Goal: Register for event/course

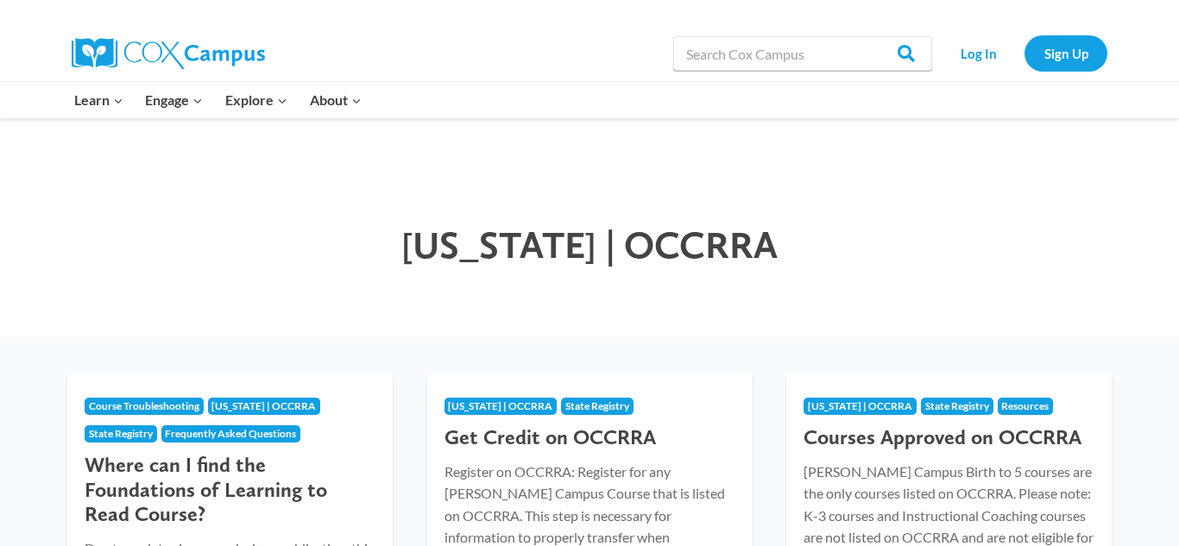
click at [1100, 242] on div "[US_STATE] | OCCRRA" at bounding box center [589, 228] width 1179 height 218
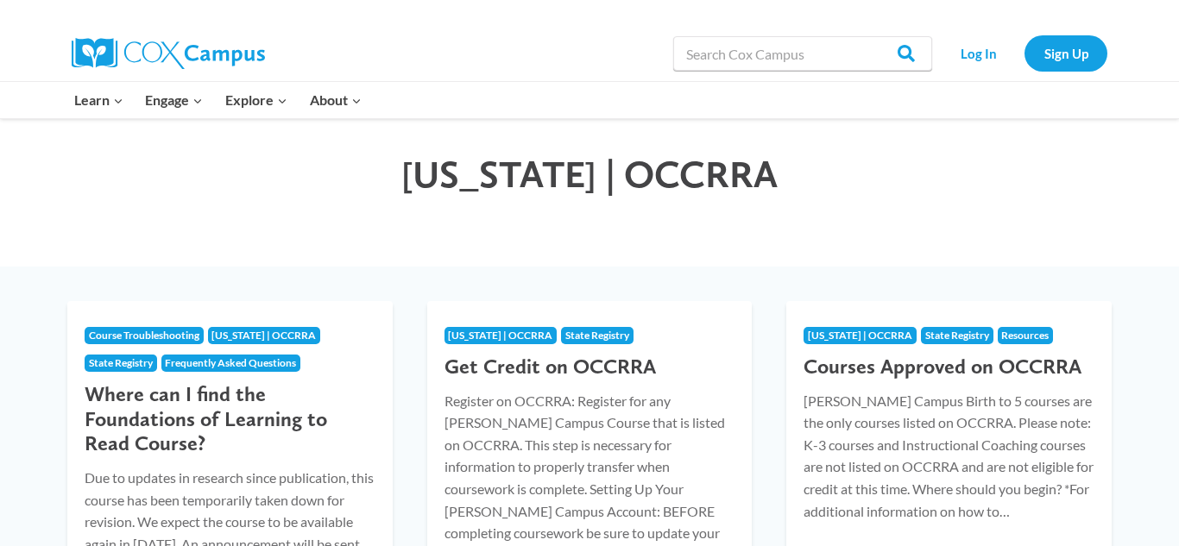
scroll to position [69, 0]
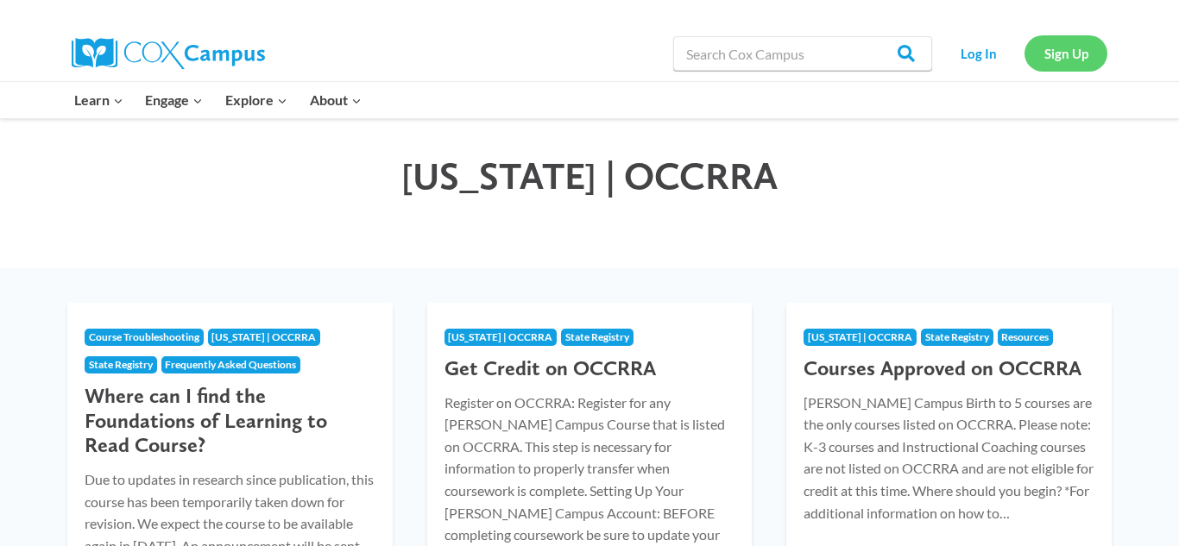
click at [1070, 59] on link "Sign Up" at bounding box center [1066, 52] width 83 height 35
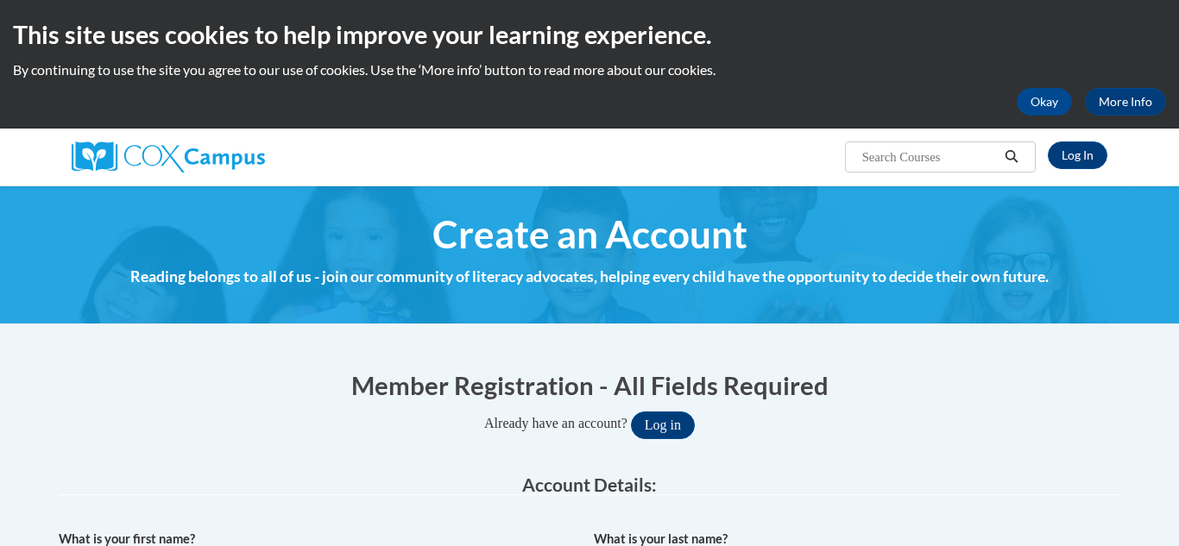
click at [871, 407] on div "Member Registration - All Fields Required Already have an account? Log in" at bounding box center [590, 404] width 1062 height 72
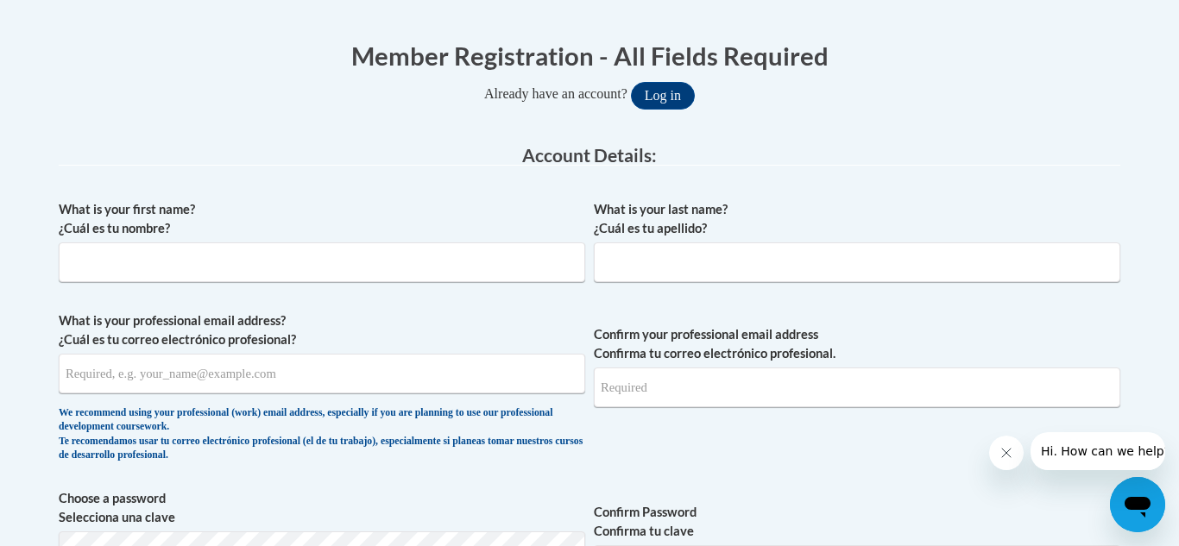
scroll to position [380, 0]
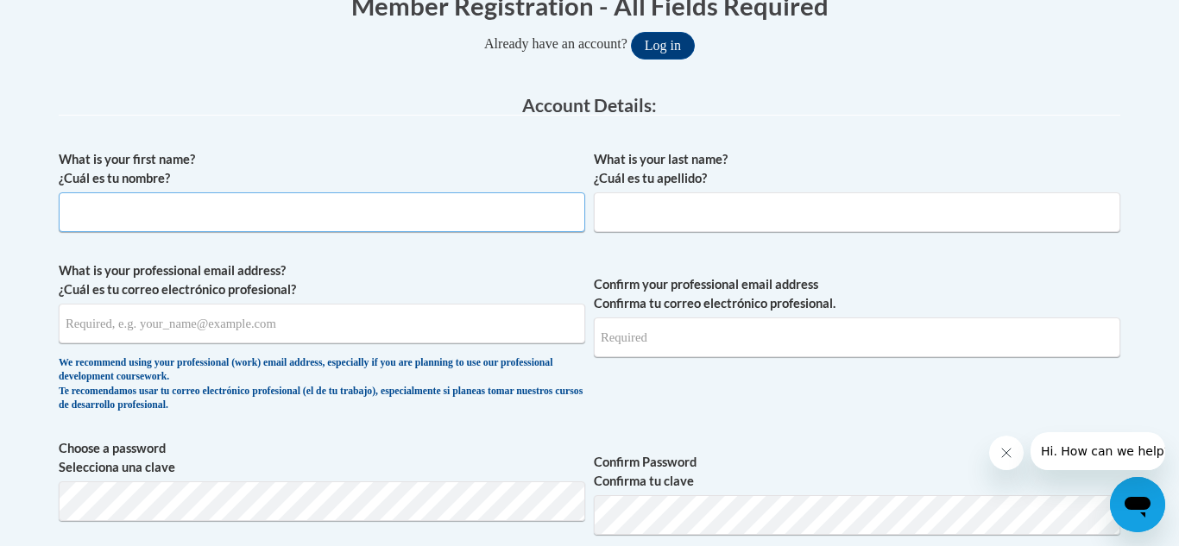
click at [119, 199] on input "What is your first name? ¿Cuál es tu nombre?" at bounding box center [322, 212] width 527 height 40
type input "[PERSON_NAME]"
click at [90, 336] on input "What is your professional email address? ¿Cuál es tu correo electrónico profesi…" at bounding box center [322, 324] width 527 height 40
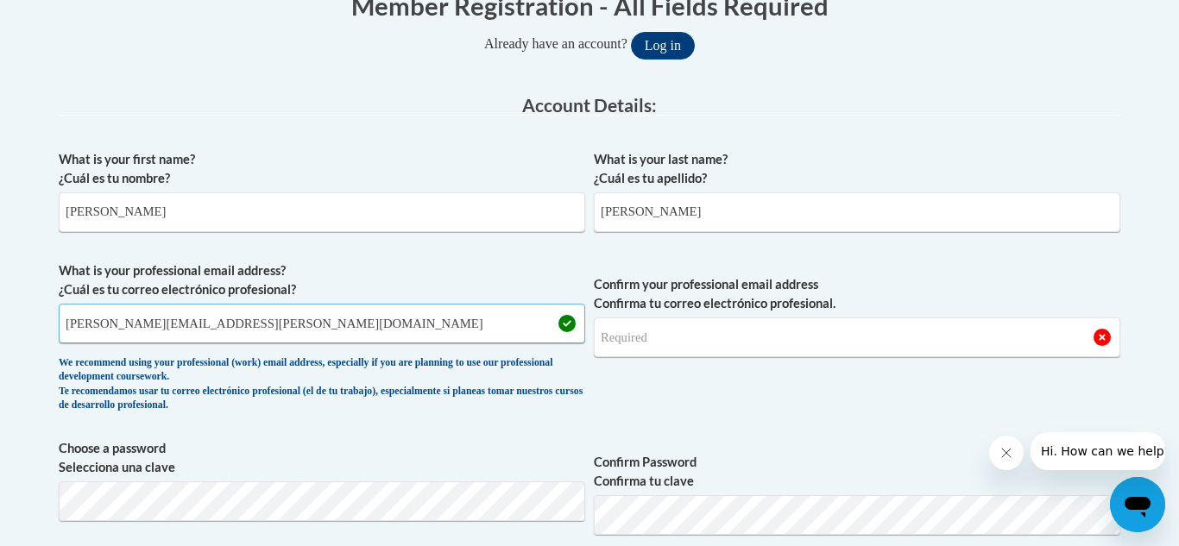
type input "[PERSON_NAME][EMAIL_ADDRESS][PERSON_NAME][DOMAIN_NAME]"
click at [651, 332] on input "Confirm your professional email address Confirma tu correo electrónico profesio…" at bounding box center [857, 338] width 527 height 40
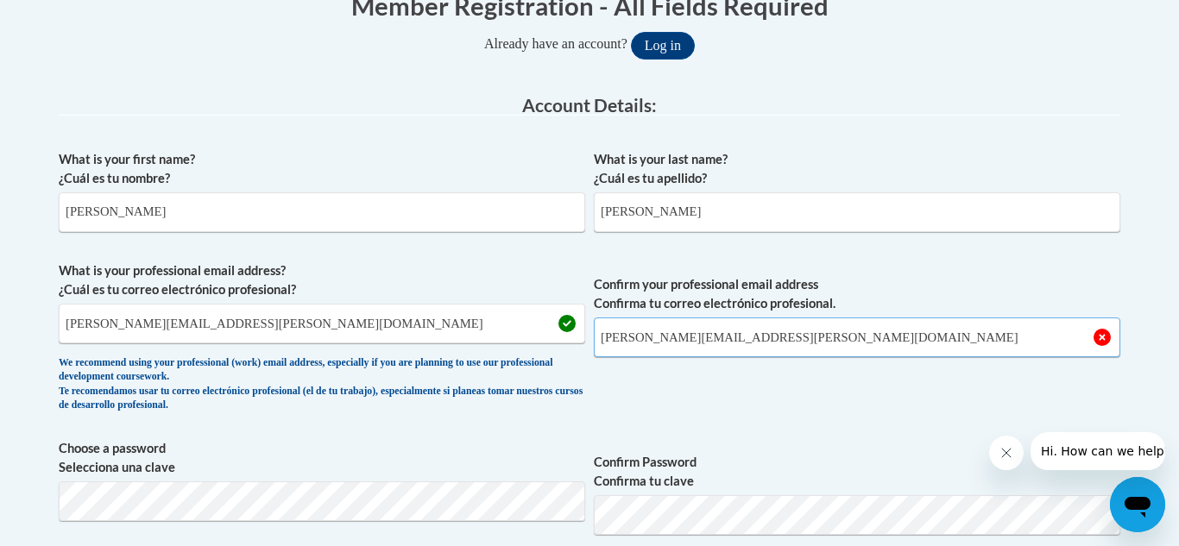
type input "[PERSON_NAME][EMAIL_ADDRESS][PERSON_NAME][DOMAIN_NAME]"
click at [748, 394] on span "Confirm your professional email address Confirma tu correo electrónico profesio…" at bounding box center [857, 342] width 527 height 160
click at [807, 404] on span "Confirm your professional email address Confirma tu correo electrónico profesio…" at bounding box center [857, 342] width 527 height 160
click at [963, 447] on span "Confirm Password Confirma tu clave" at bounding box center [857, 494] width 527 height 110
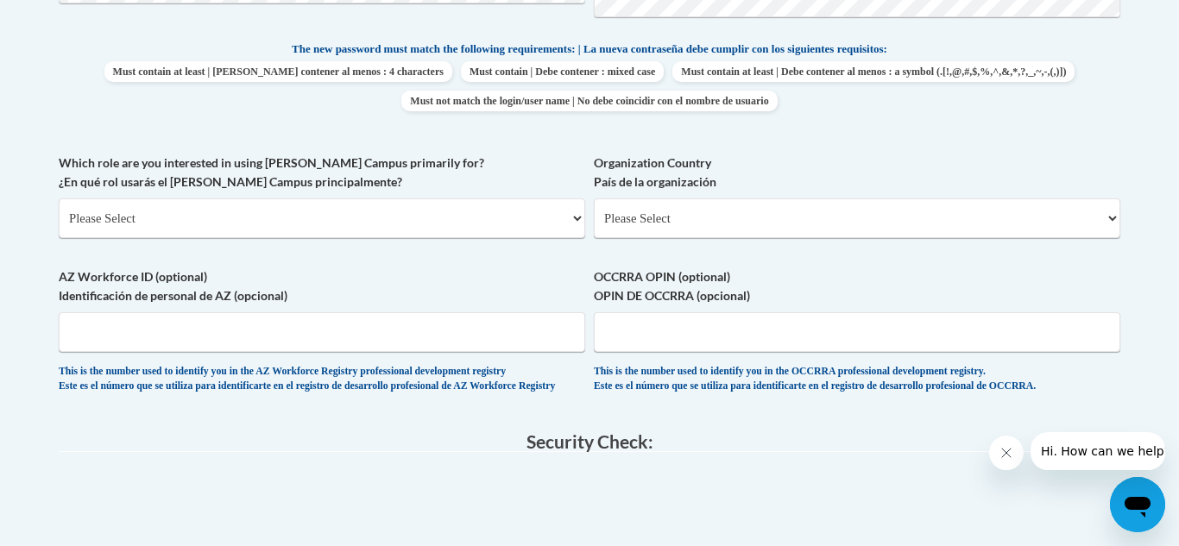
scroll to position [932, 0]
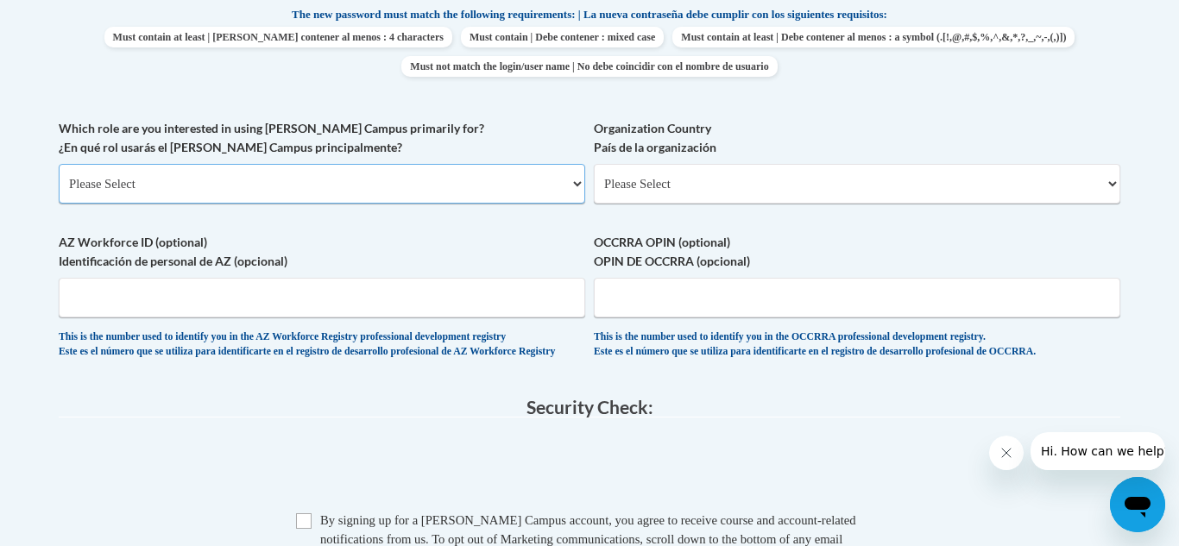
click at [577, 181] on select "Please Select College/University | Colegio/Universidad Community/Nonprofit Part…" at bounding box center [322, 184] width 527 height 40
select select "fbf2d438-af2f-41f8-98f1-81c410e29de3"
click at [59, 164] on select "Please Select College/University | Colegio/Universidad Community/Nonprofit Part…" at bounding box center [322, 184] width 527 height 40
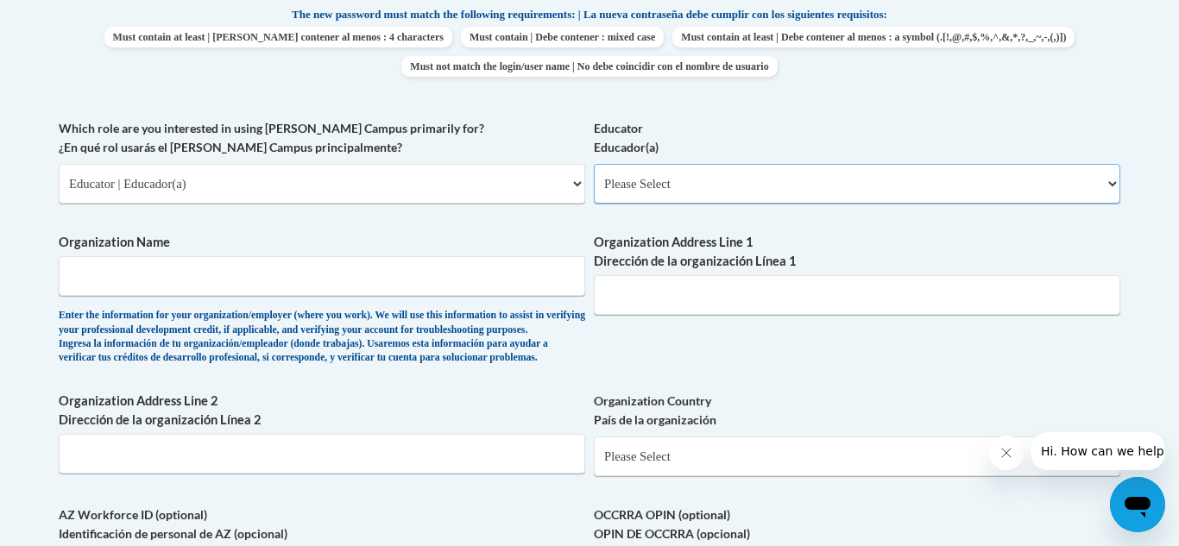
click at [1113, 182] on select "Please Select Early Learning/Daycare Teacher/Family Home Care Provider | Maestr…" at bounding box center [857, 184] width 527 height 40
select select "d5fdb05a-b36c-4d60-97fa-9afceda7e903"
click at [594, 164] on select "Please Select Early Learning/Daycare Teacher/Family Home Care Provider | Maestr…" at bounding box center [857, 184] width 527 height 40
click at [182, 276] on input "Organization Name" at bounding box center [322, 276] width 527 height 40
type input "Coshocton City Schools"
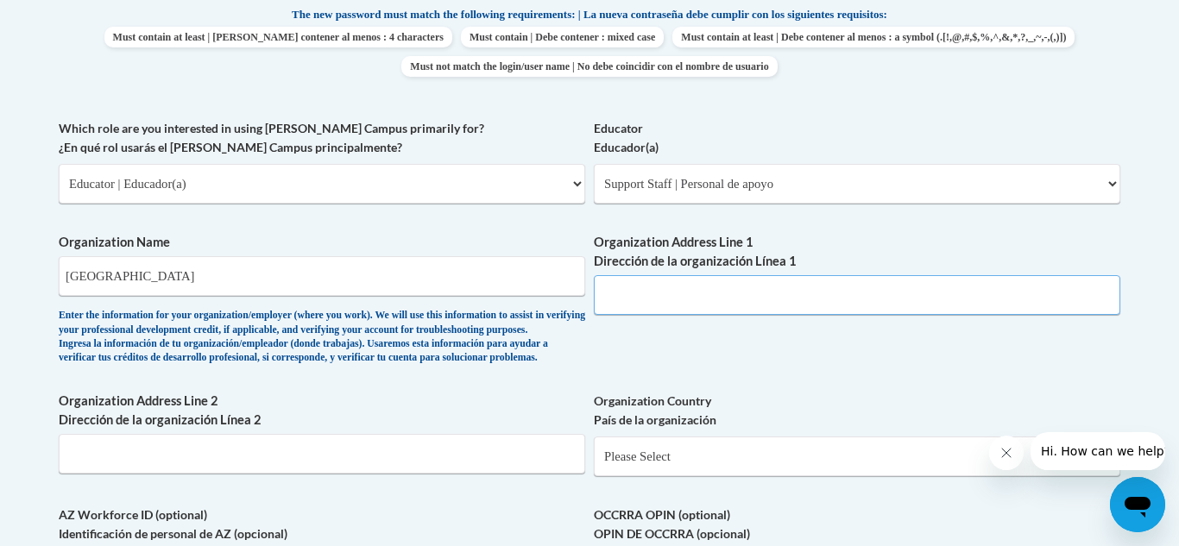
click at [646, 295] on input "Organization Address Line 1 Dirección de la organización Línea 1" at bounding box center [857, 295] width 527 height 40
type input "1207 Cambridge Rd."
click at [208, 474] on input "Organization Address Line 2 Dirección de la organización Línea 2" at bounding box center [322, 454] width 527 height 40
type input "Coshocton"
click at [1087, 476] on select "Please Select United States | Estados Unidos Outside of the United States | Fue…" at bounding box center [857, 457] width 527 height 40
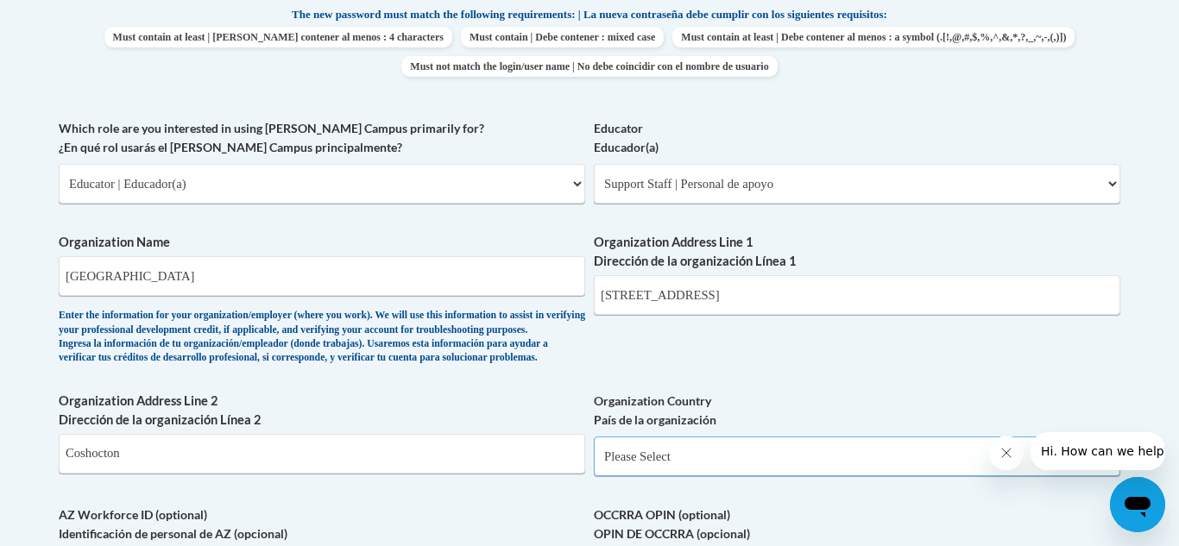
select select "ad49bcad-a171-4b2e-b99c-48b446064914"
click at [594, 464] on select "Please Select United States | Estados Unidos Outside of the United States | Fue…" at bounding box center [857, 457] width 527 height 40
select select
click at [170, 474] on input "Coshocton" at bounding box center [322, 454] width 527 height 40
type input "C"
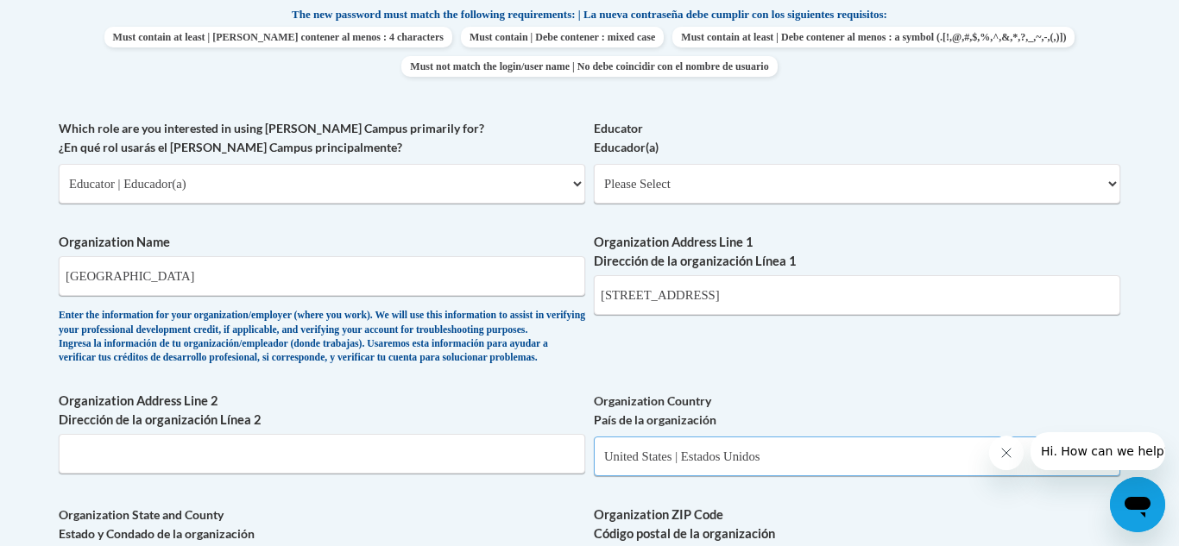
click at [956, 476] on select "Please Select United States | Estados Unidos Outside of the United States | Fue…" at bounding box center [857, 457] width 527 height 40
click at [944, 527] on div "What is your first name? ¿Cuál es tu nombre? Joanna What is your last name? ¿Cu…" at bounding box center [590, 215] width 1062 height 1252
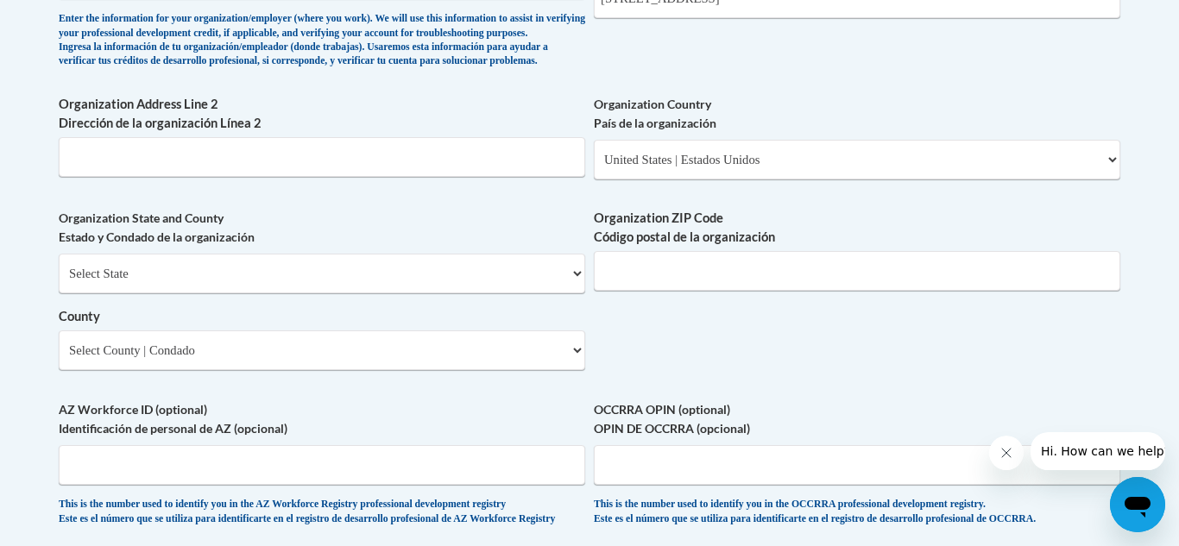
scroll to position [1346, 0]
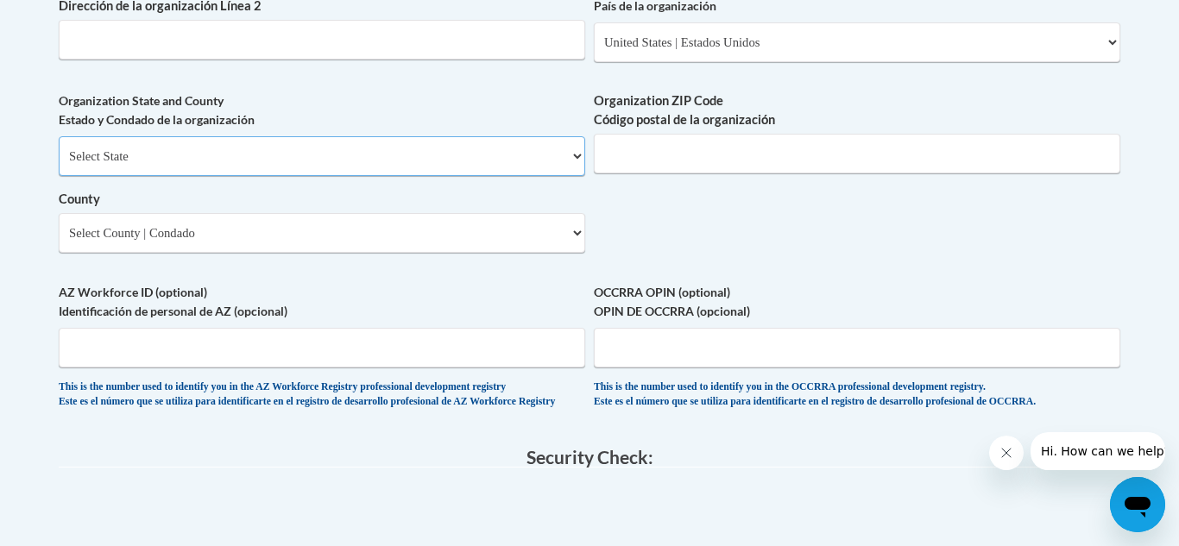
click at [547, 176] on select "Select State Alabama Alaska Arizona Arkansas California Colorado Connecticut De…" at bounding box center [322, 156] width 527 height 40
select select "Ohio"
click at [59, 165] on select "Select State Alabama Alaska Arizona Arkansas California Colorado Connecticut De…" at bounding box center [322, 156] width 527 height 40
click at [925, 173] on input "Organization ZIP Code Código postal de la organización" at bounding box center [857, 154] width 527 height 40
type input "43812"
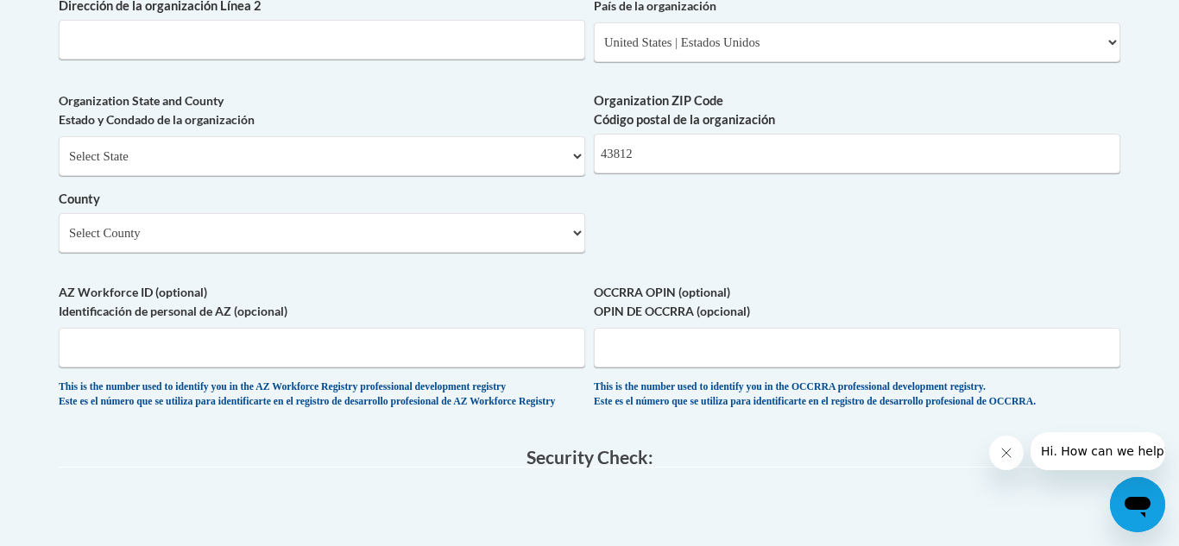
click at [572, 253] on select "Select County Adams Allen Ashland Ashtabula Athens Auglaize Belmont Brown Butle…" at bounding box center [322, 233] width 527 height 40
select select "Coshocton"
click at [59, 242] on select "Select County Adams Allen Ashland Ashtabula Athens Auglaize Belmont Brown Butle…" at bounding box center [322, 233] width 527 height 40
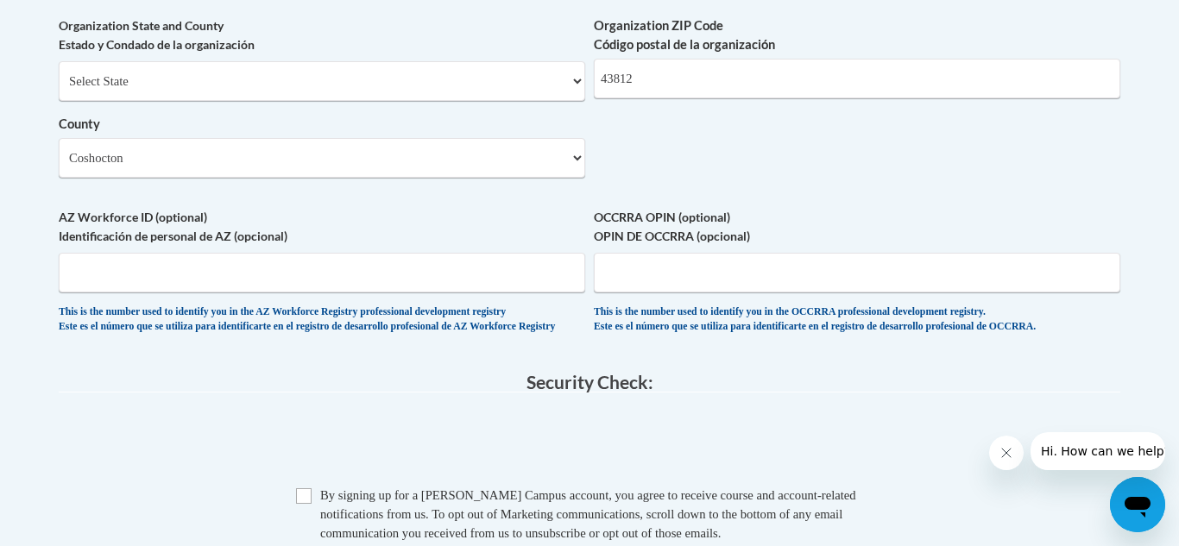
scroll to position [1450, 0]
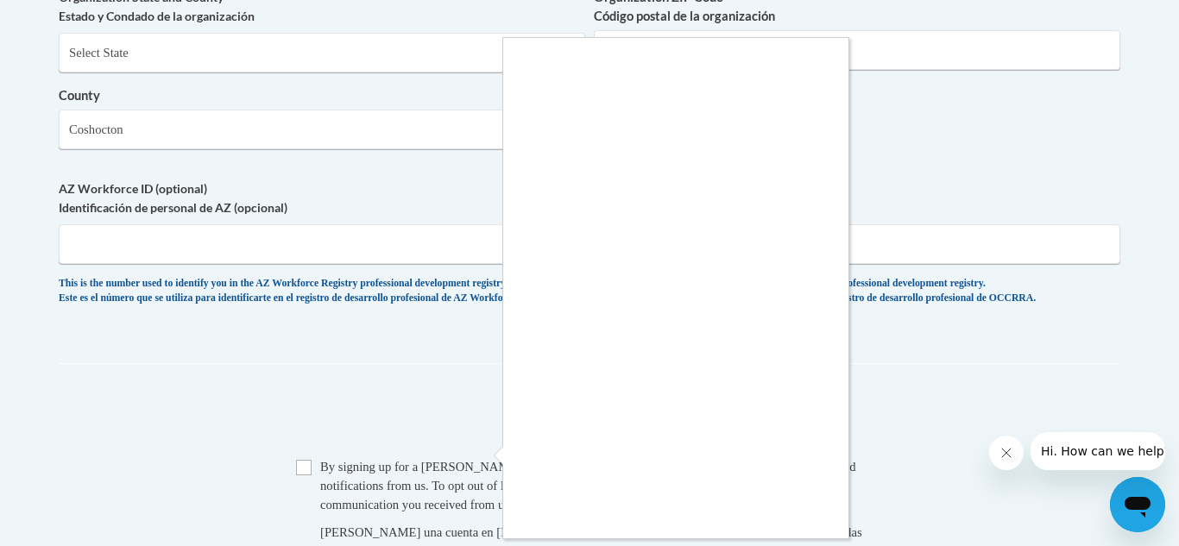
click at [310, 508] on div at bounding box center [589, 273] width 1179 height 546
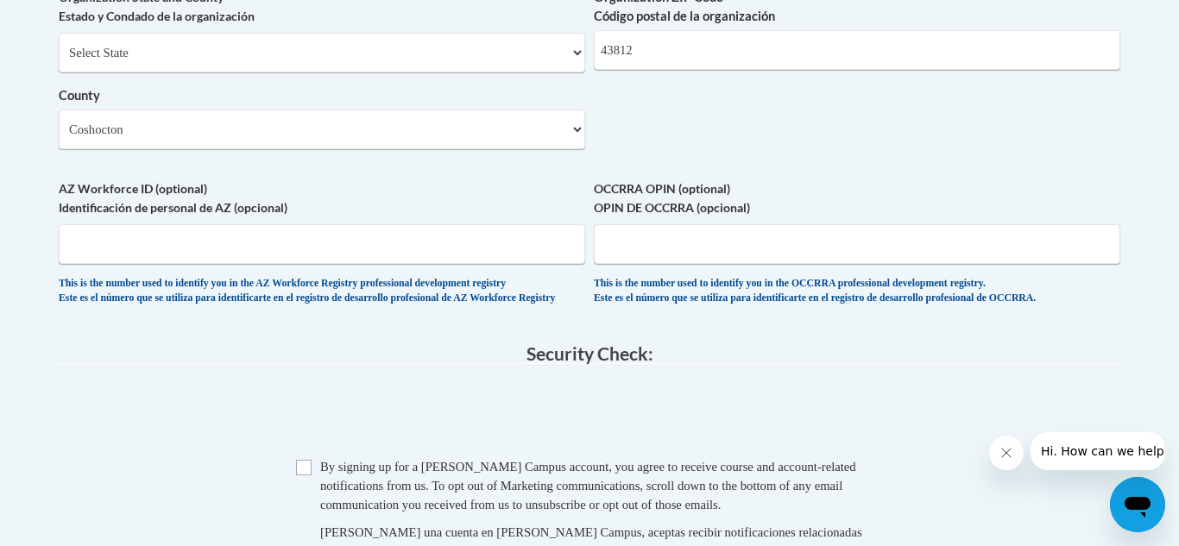
click at [871, 449] on span "0cAFcWeA7TRLSplMS6UEP8nfUPW8CNr6pp7xb8GN0ecvMFKcnOzy6XCF7WxLZHrFaAXnGD-DQpWjgcG…" at bounding box center [590, 415] width 1062 height 67
click at [307, 476] on input "Checkbox" at bounding box center [304, 468] width 16 height 16
checkbox input "true"
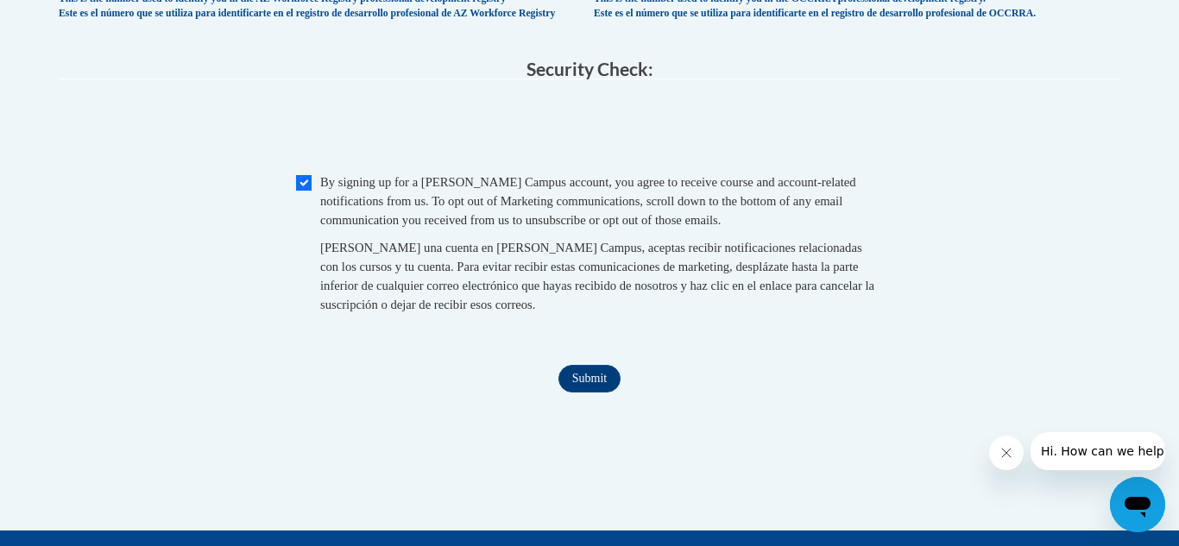
scroll to position [1864, 0]
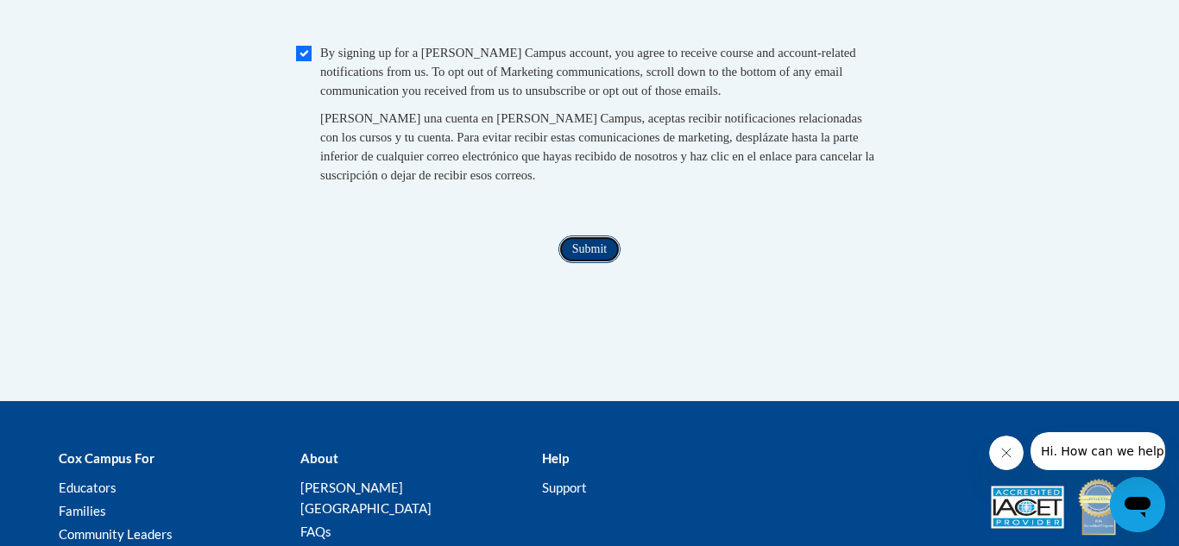
click at [583, 263] on input "Submit" at bounding box center [589, 250] width 62 height 28
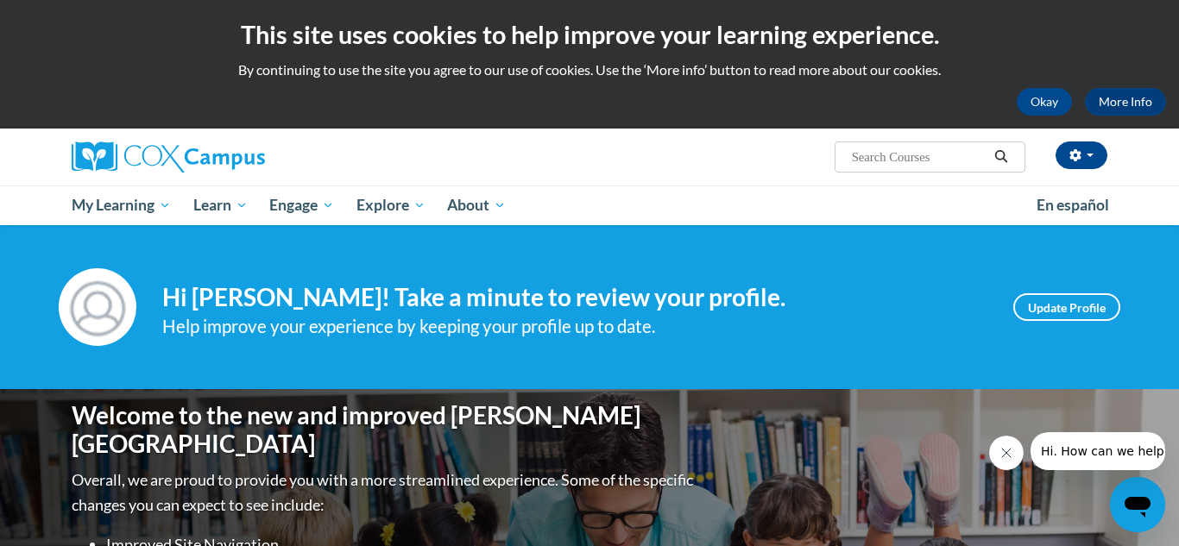
click at [716, 212] on ul "My Learning My Learning My Course Progress Certificates My Action Plans Group D…" at bounding box center [542, 206] width 965 height 40
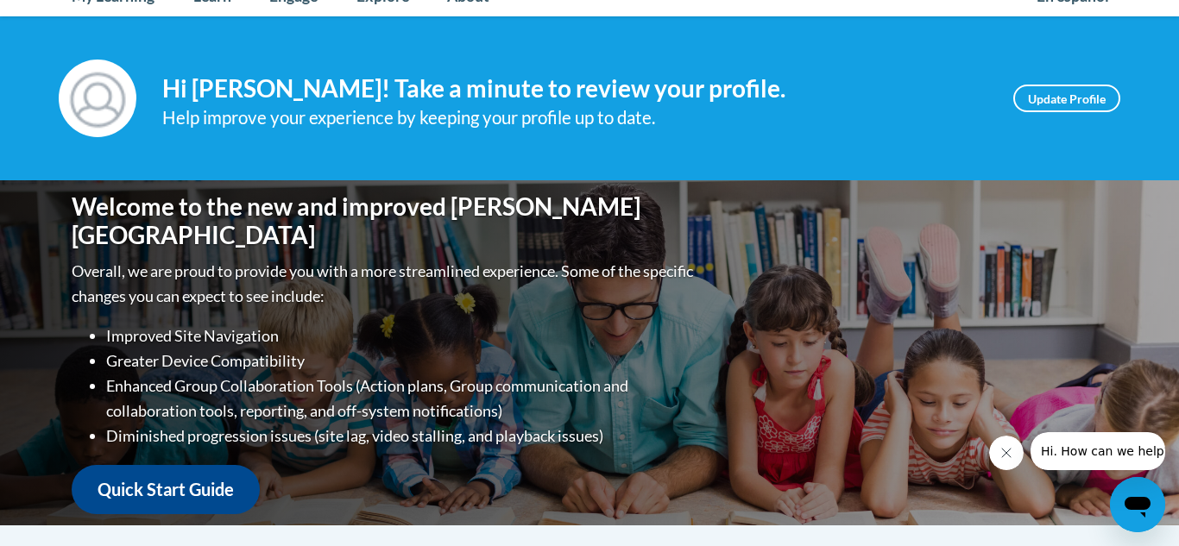
scroll to position [138, 0]
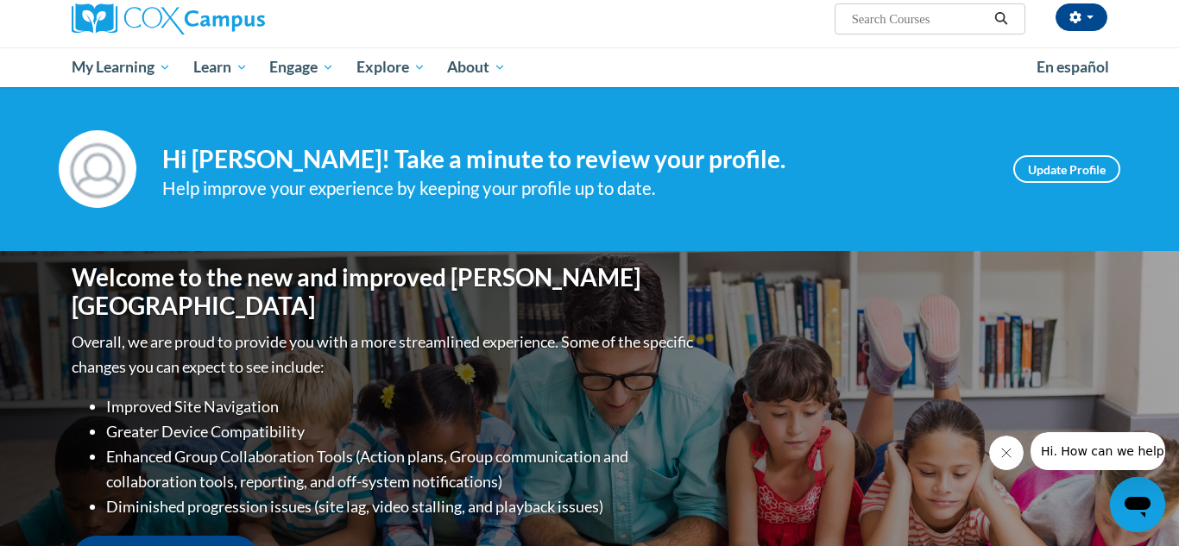
click at [914, 16] on input "Search..." at bounding box center [919, 19] width 138 height 21
type input "meaningful conversations"
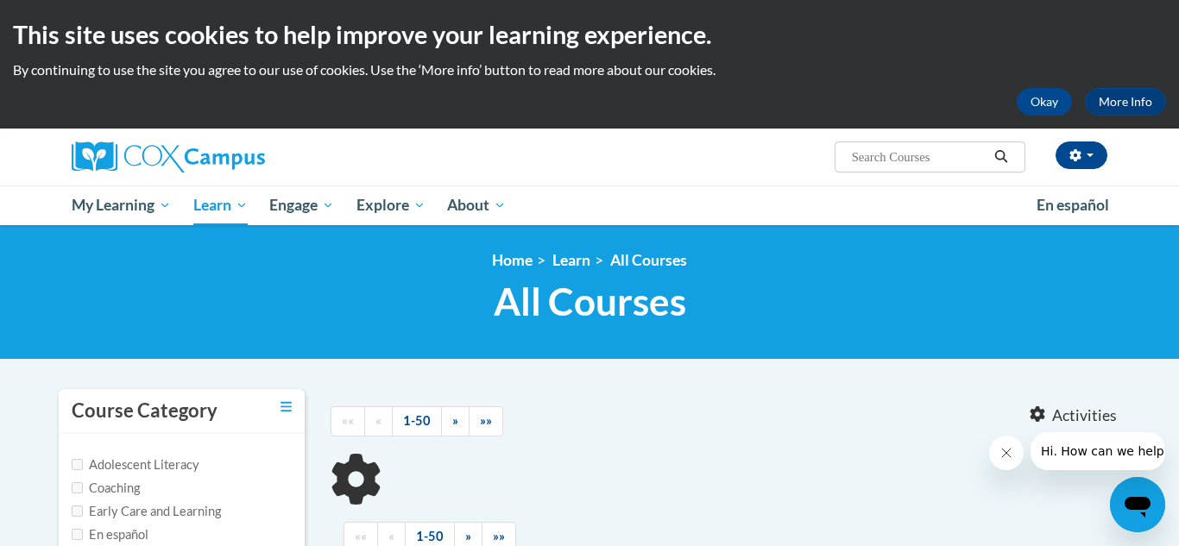
type input "meaningful conversations"
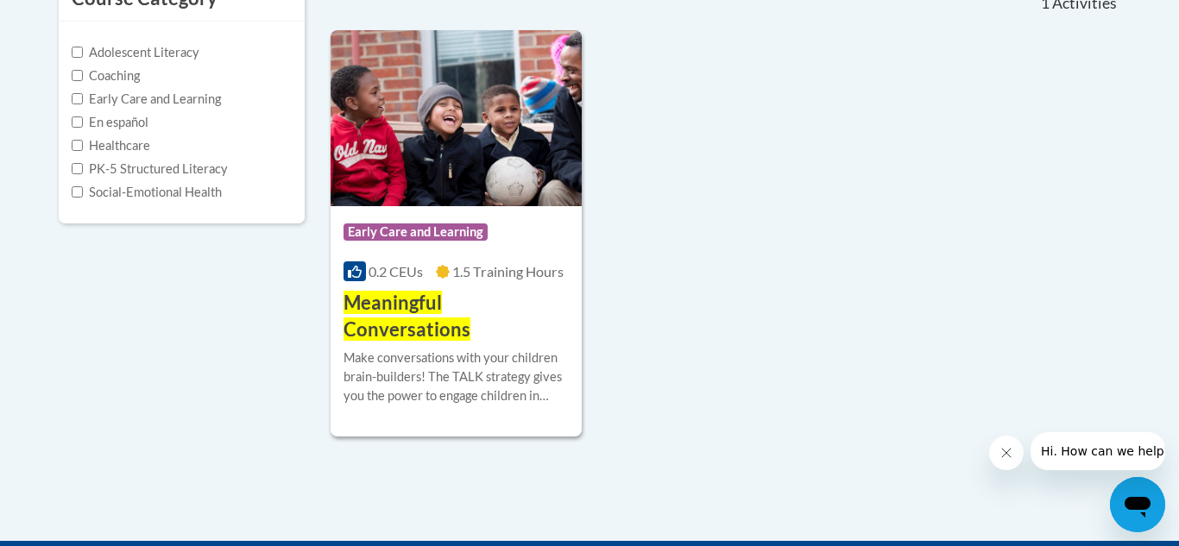
scroll to position [414, 0]
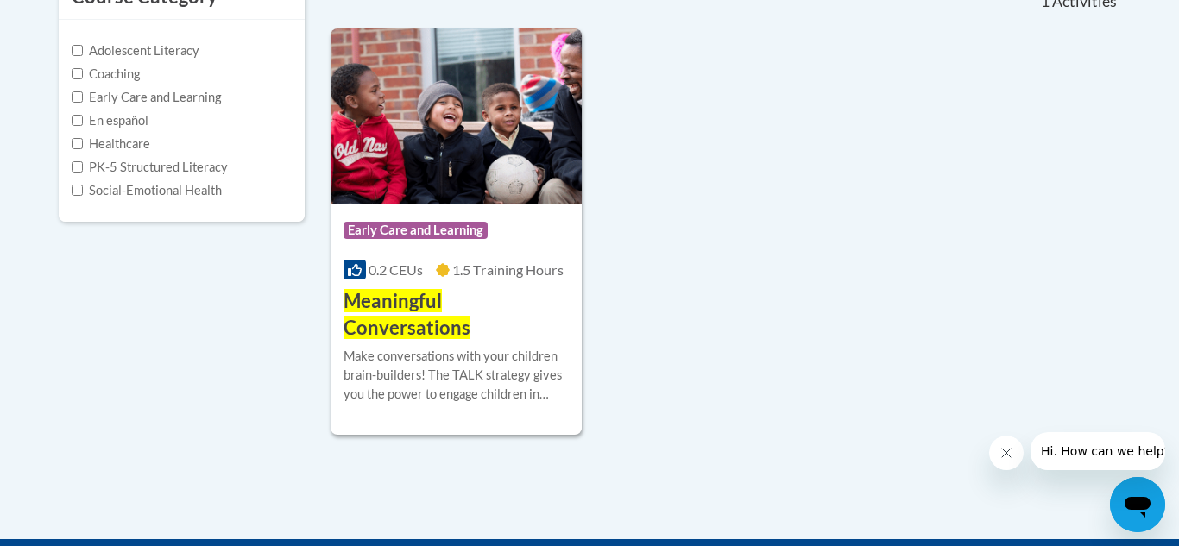
click at [607, 273] on div "Course Category: Early Care and Learning 0.2 CEUs 1.5 Training Hours COURSE Mea…" at bounding box center [726, 231] width 790 height 406
click at [405, 300] on span "Meaningful Conversations" at bounding box center [407, 314] width 127 height 50
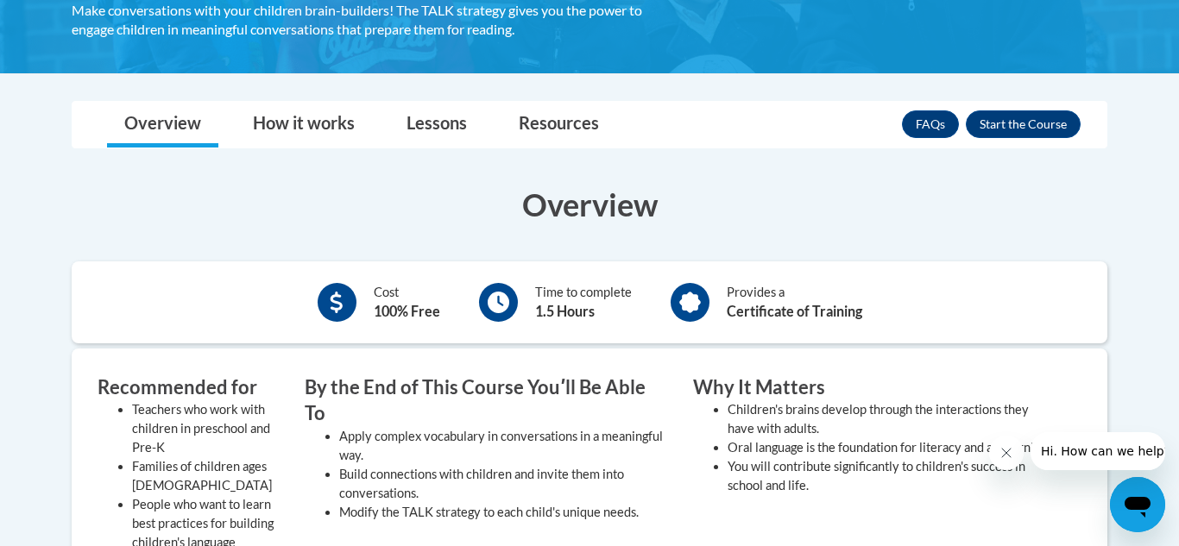
scroll to position [345, 0]
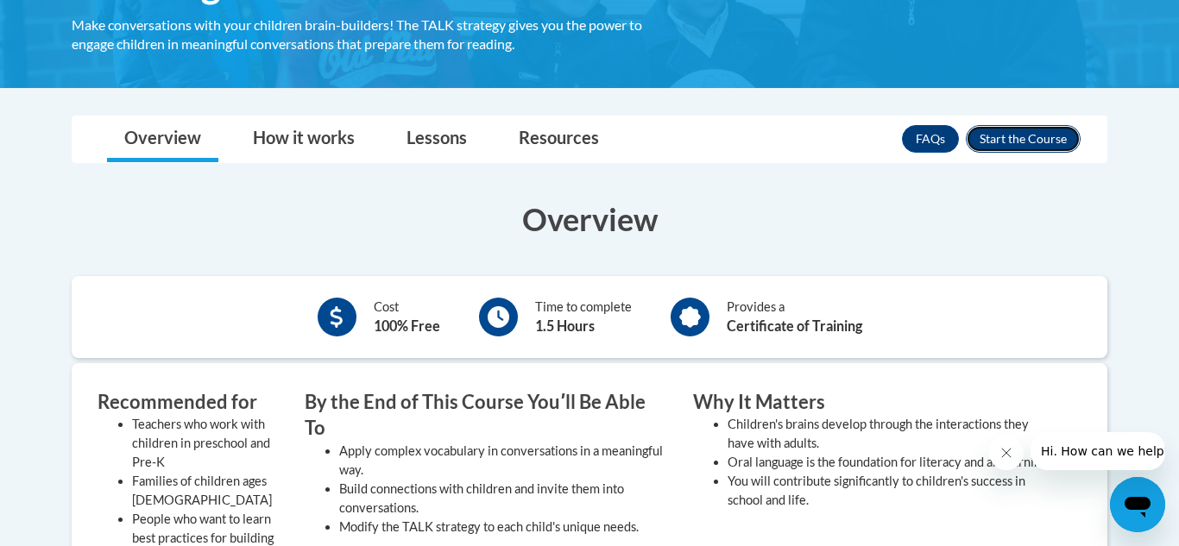
click at [1028, 143] on button "Enroll" at bounding box center [1023, 139] width 115 height 28
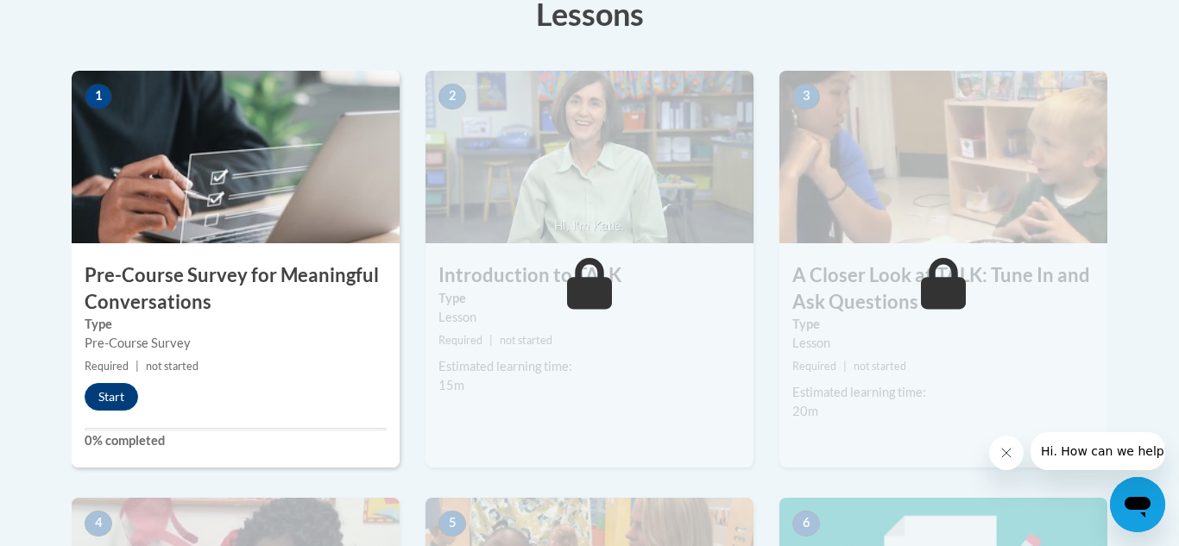
scroll to position [518, 0]
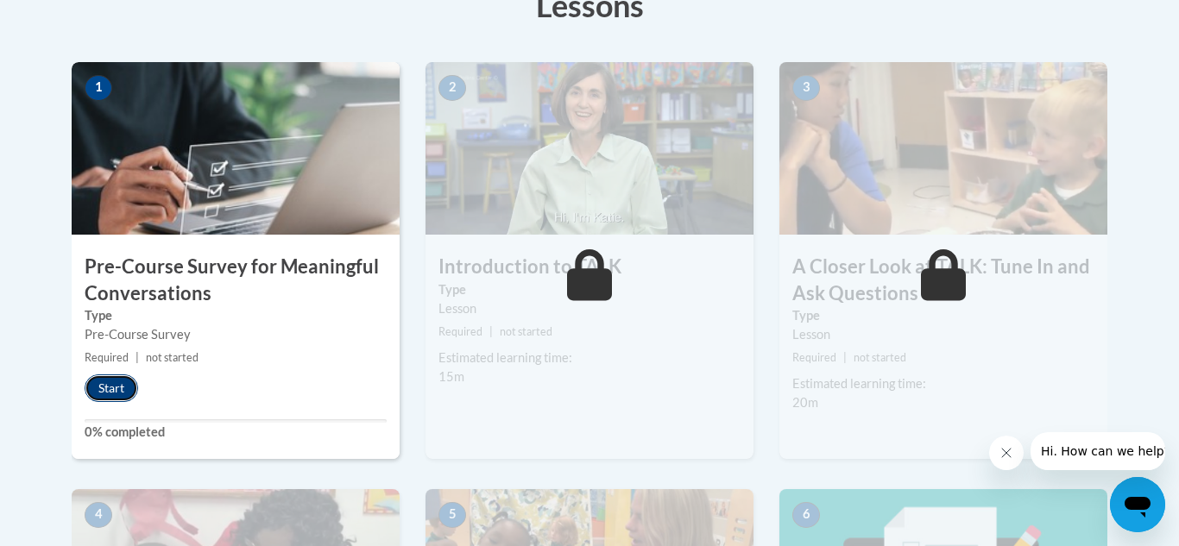
click at [129, 388] on button "Start" at bounding box center [112, 389] width 54 height 28
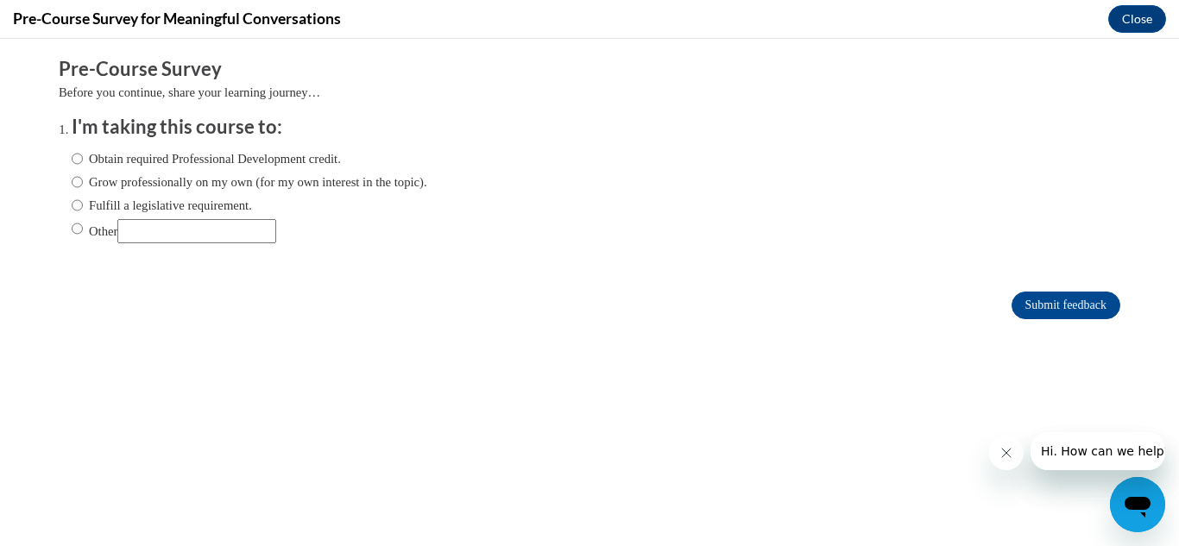
scroll to position [0, 0]
click at [81, 160] on input "Obtain required Professional Development credit." at bounding box center [77, 158] width 11 height 19
radio input "true"
click at [1029, 299] on input "Submit feedback" at bounding box center [1066, 306] width 109 height 28
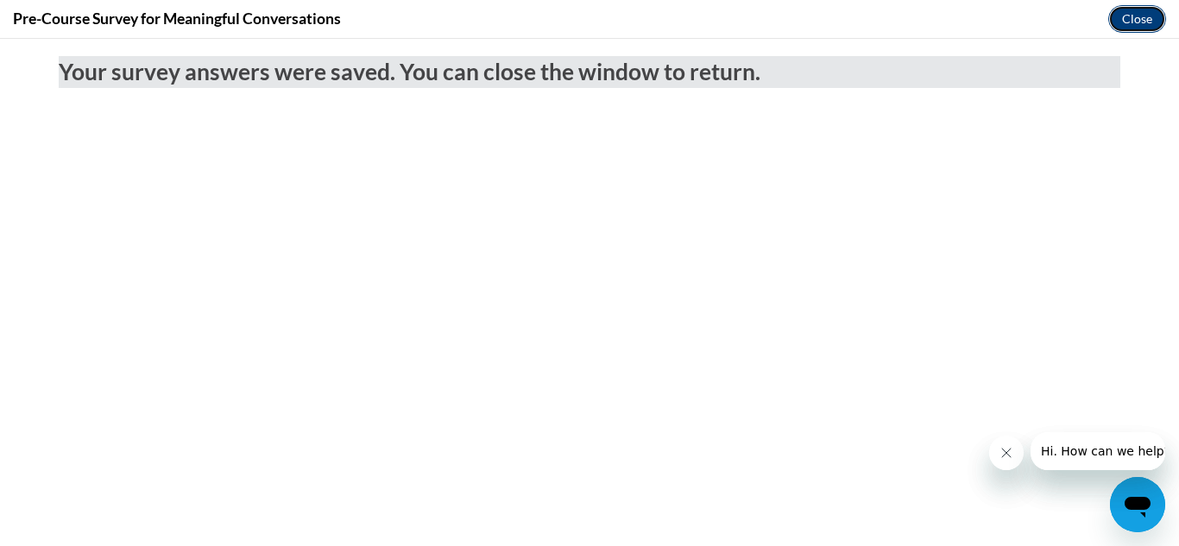
click at [1129, 21] on button "Close" at bounding box center [1137, 19] width 58 height 28
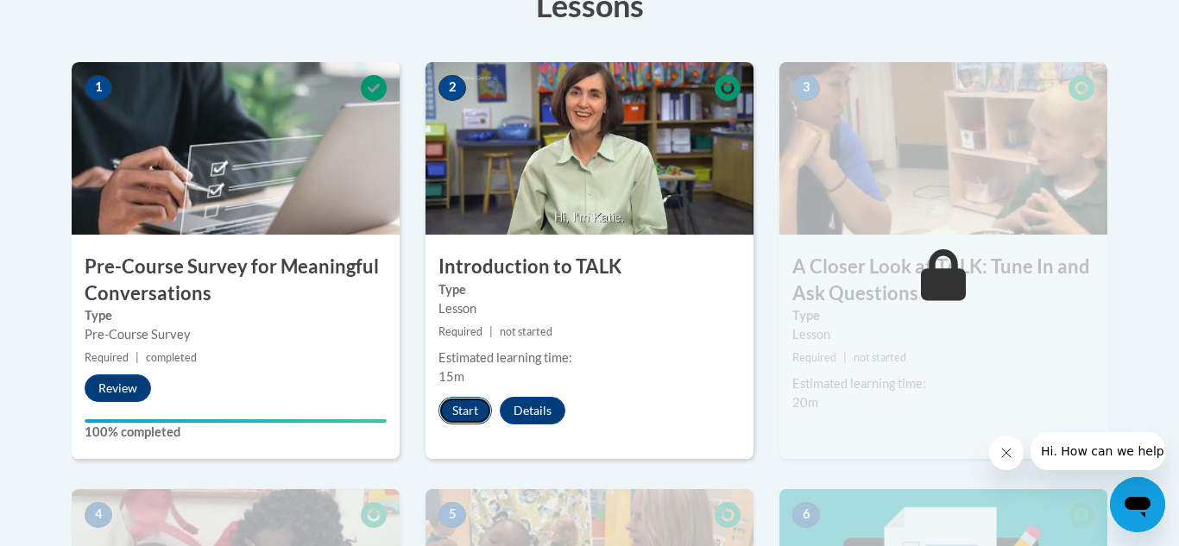
click at [456, 413] on button "Start" at bounding box center [465, 411] width 54 height 28
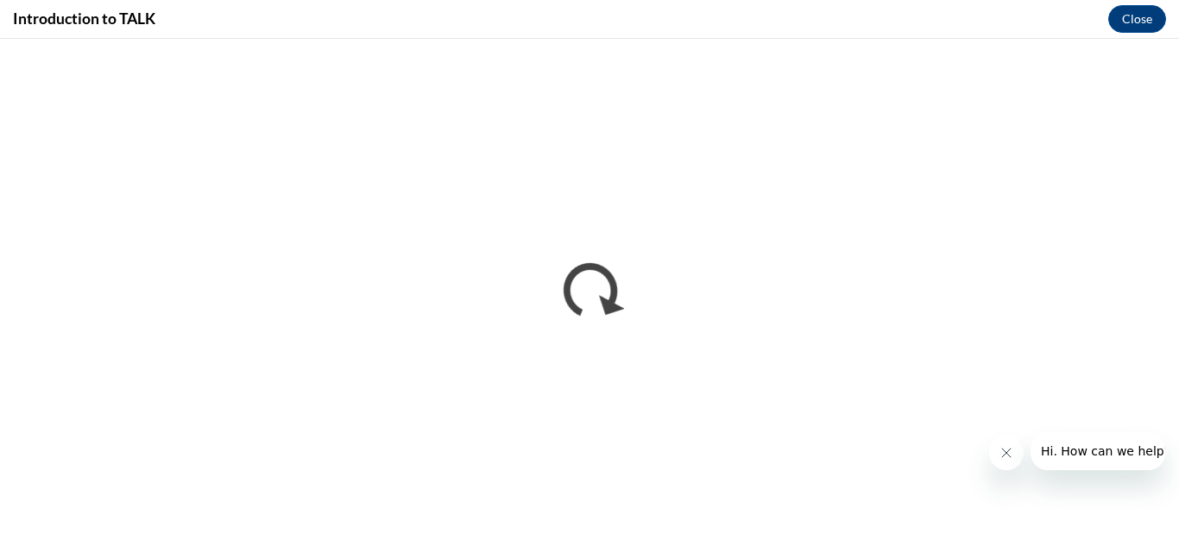
click at [1011, 452] on icon "Close message from company" at bounding box center [1007, 453] width 14 height 14
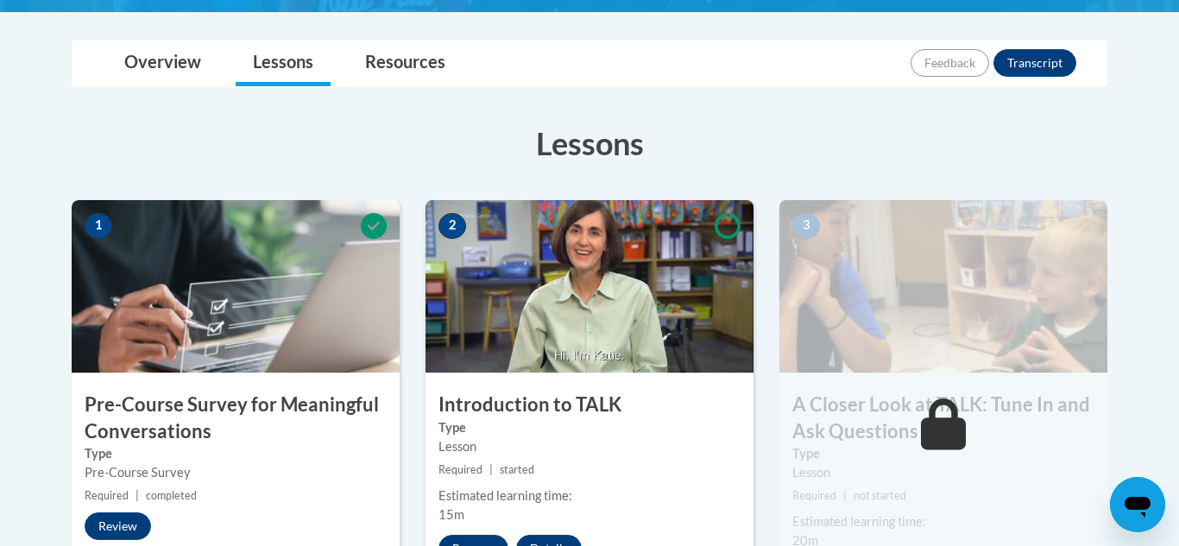
scroll to position [414, 0]
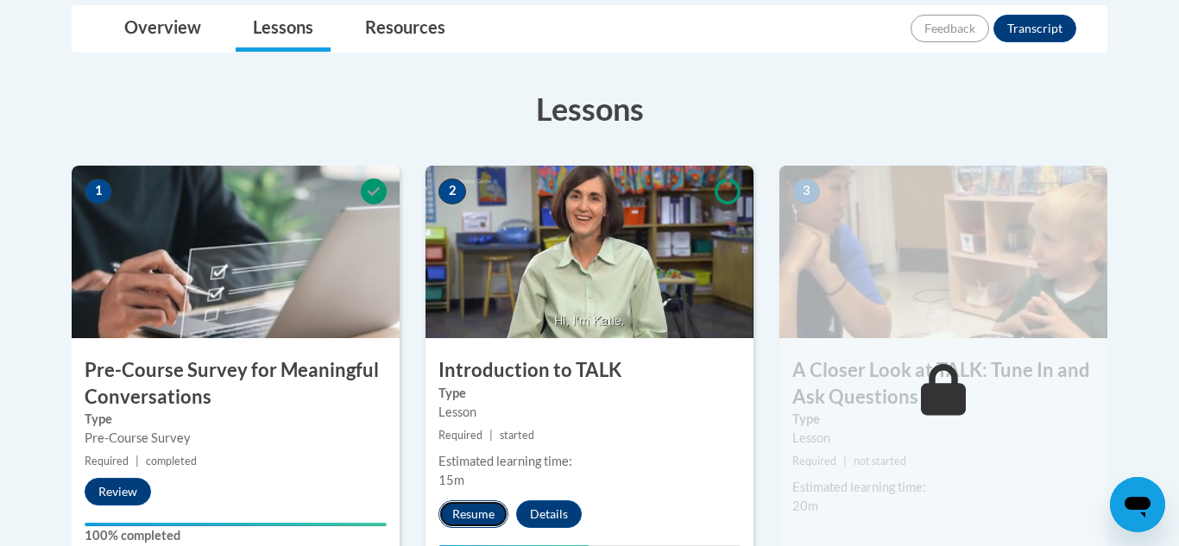
click at [480, 513] on button "Resume" at bounding box center [473, 515] width 70 height 28
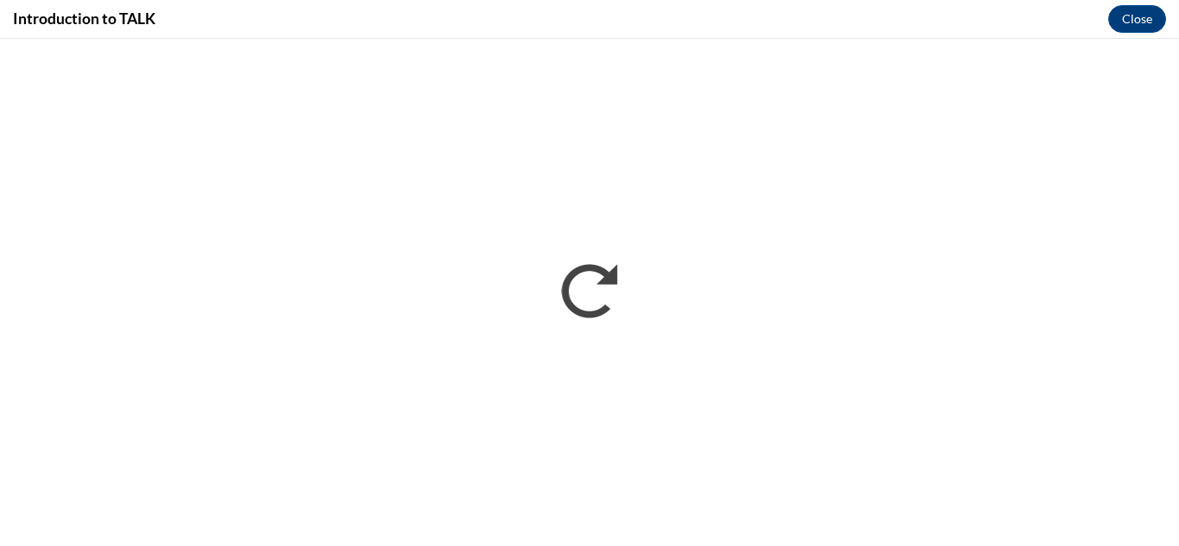
scroll to position [0, 0]
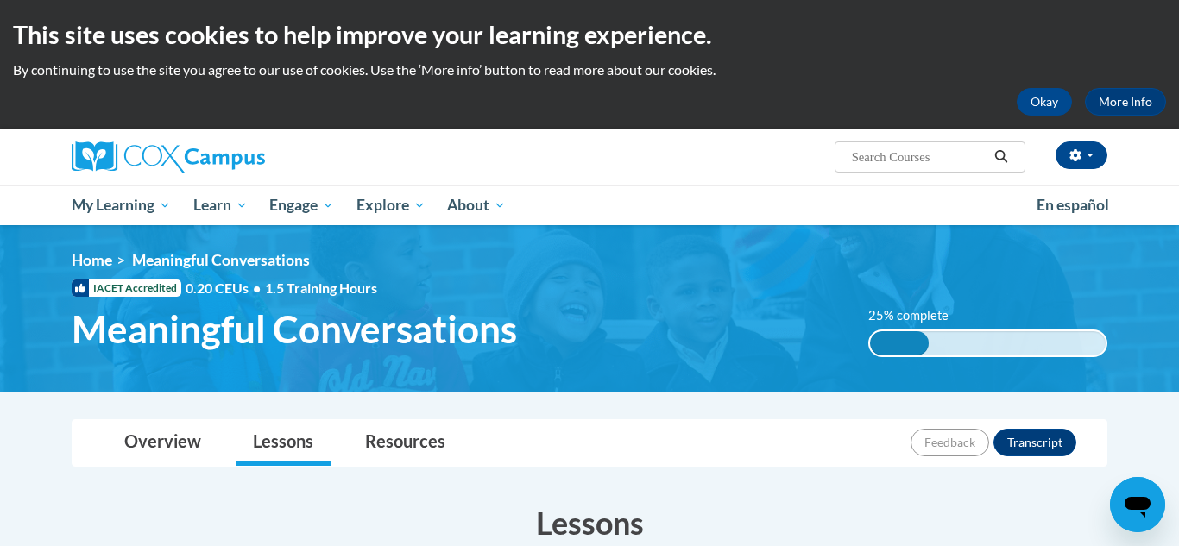
click at [815, 430] on div "Overview Lessons Resources Feedback Transcript" at bounding box center [589, 443] width 1008 height 46
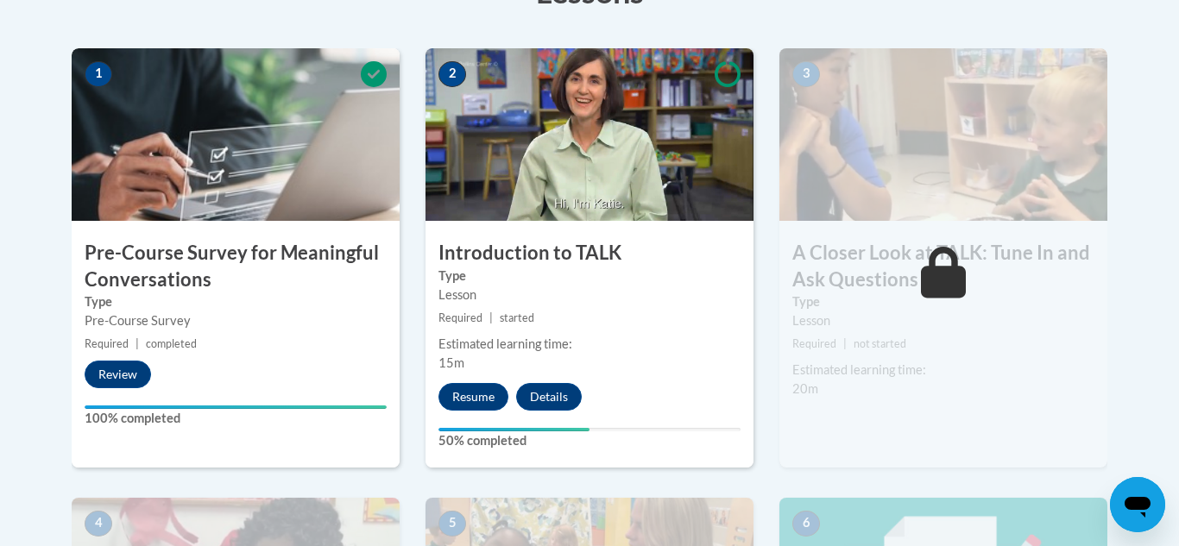
scroll to position [552, 0]
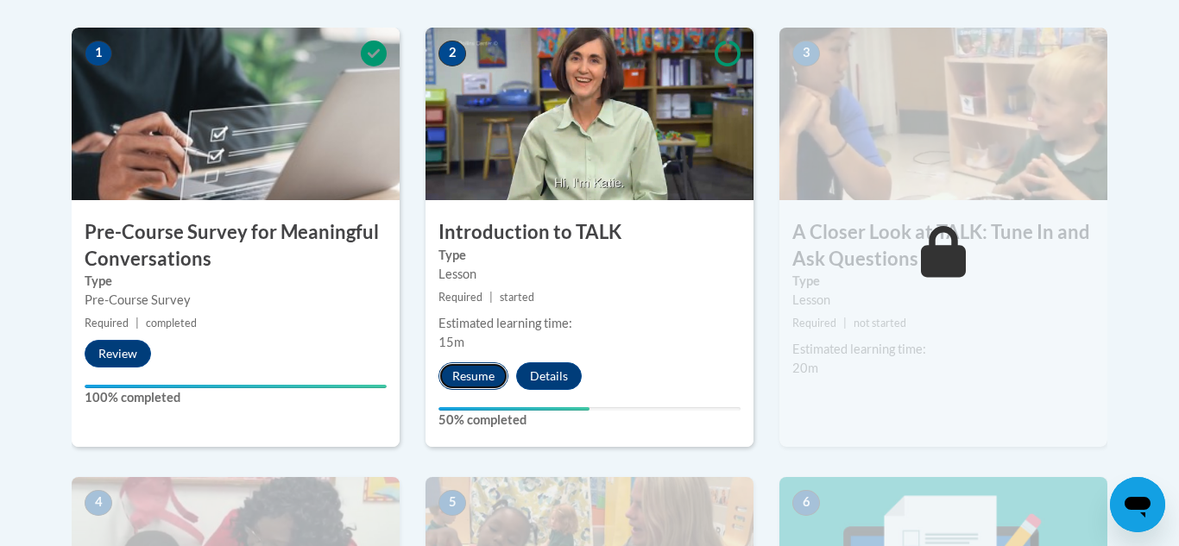
click at [470, 374] on button "Resume" at bounding box center [473, 377] width 70 height 28
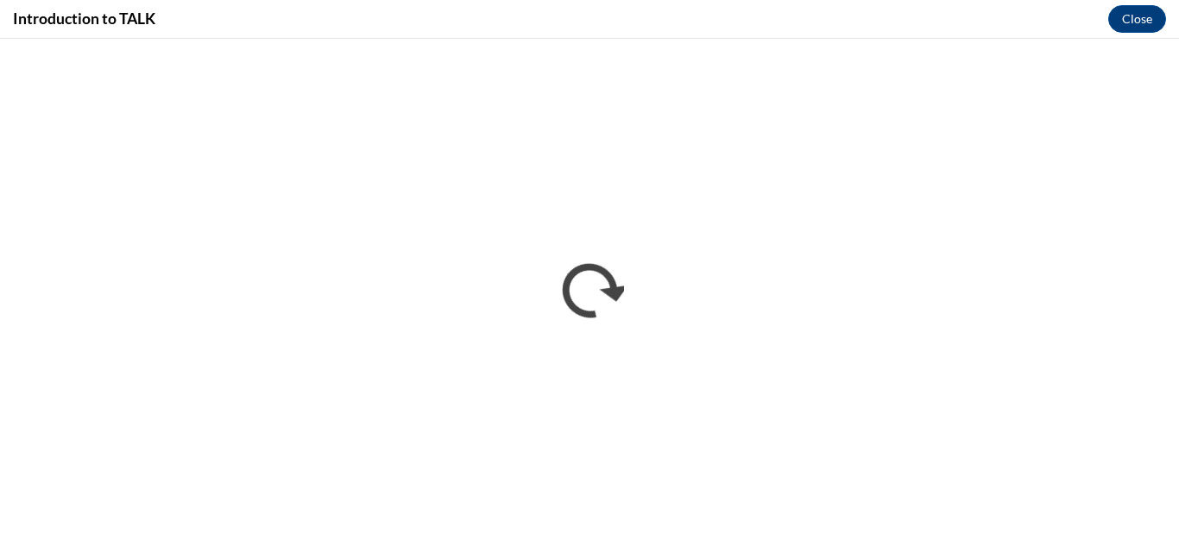
scroll to position [0, 0]
